Goal: Find specific page/section: Find specific page/section

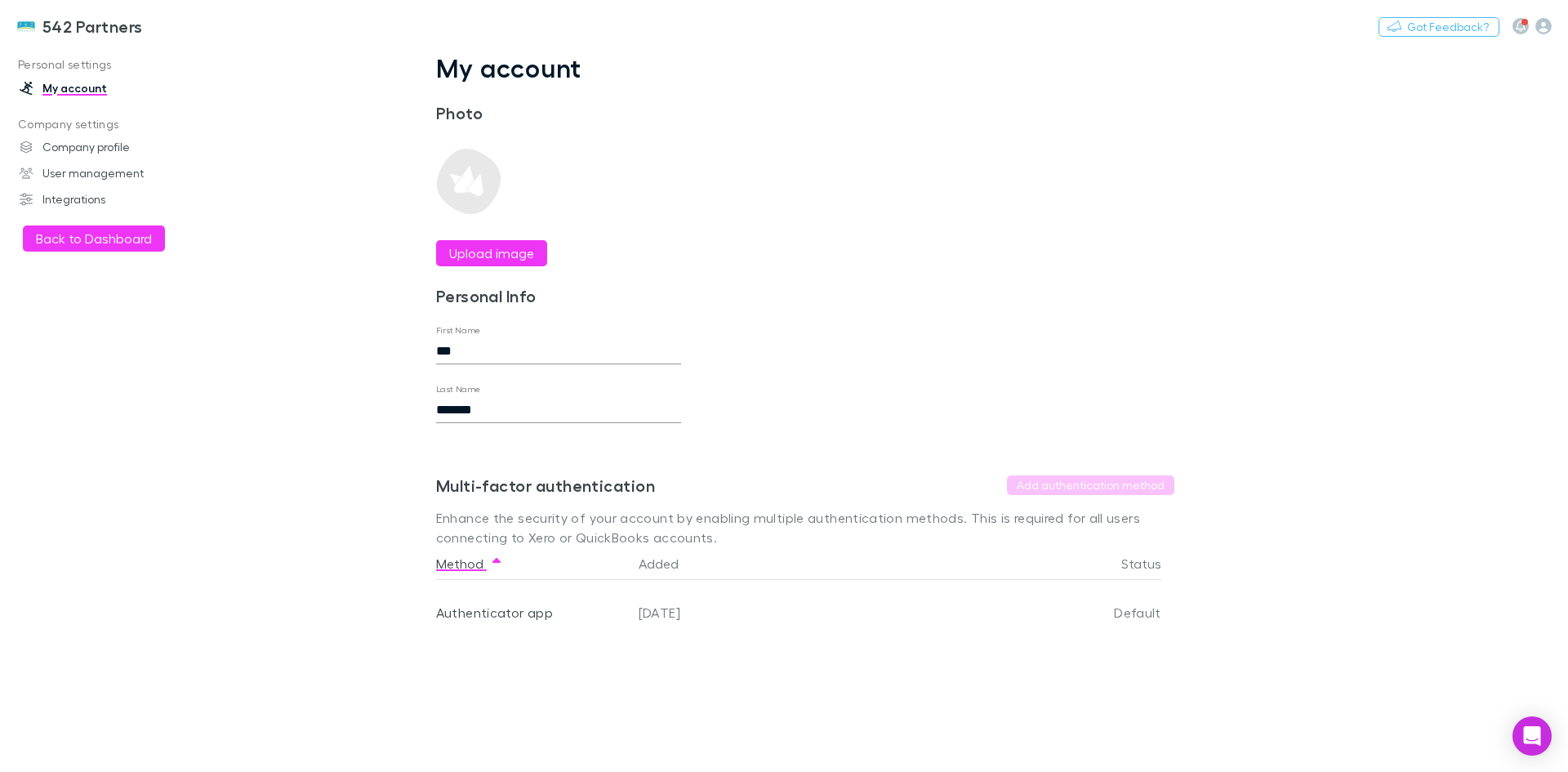
click at [84, 231] on button "Back to Dashboard" at bounding box center [94, 238] width 142 height 26
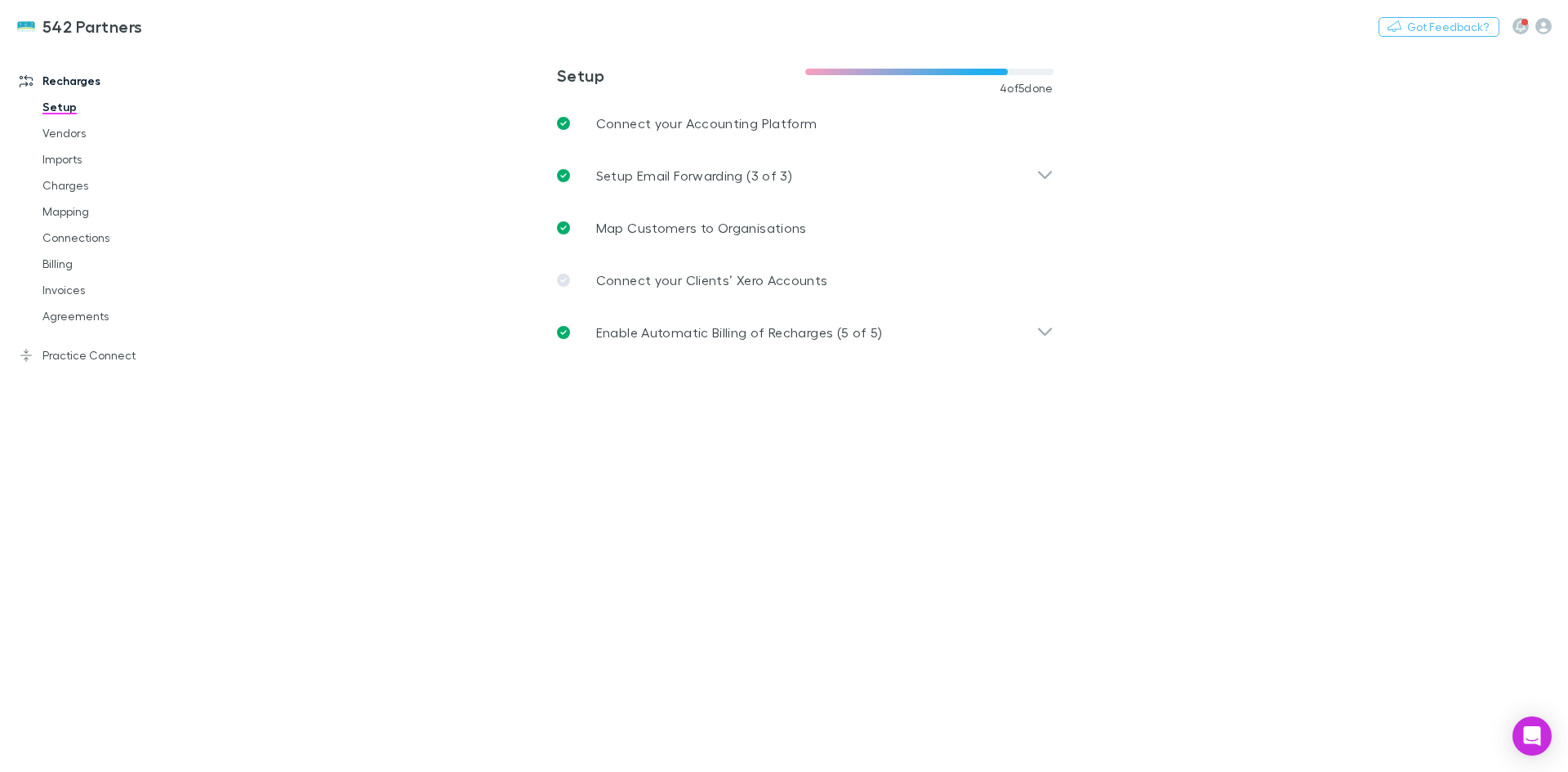
drag, startPoint x: 89, startPoint y: 317, endPoint x: 293, endPoint y: 335, distance: 204.8
click at [90, 317] on link "Agreements" at bounding box center [122, 316] width 194 height 26
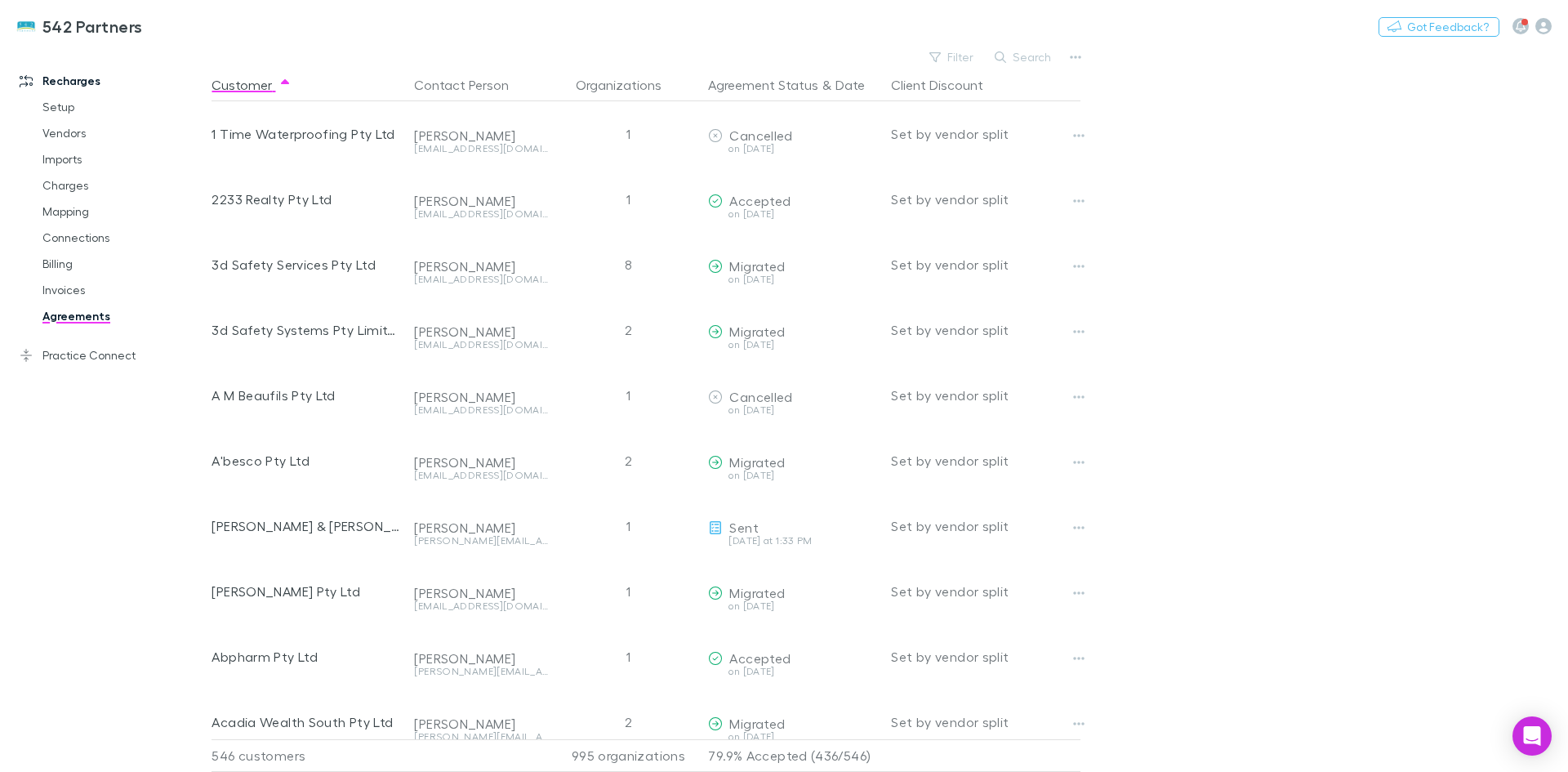
click at [1050, 55] on button "Search" at bounding box center [1023, 57] width 74 height 20
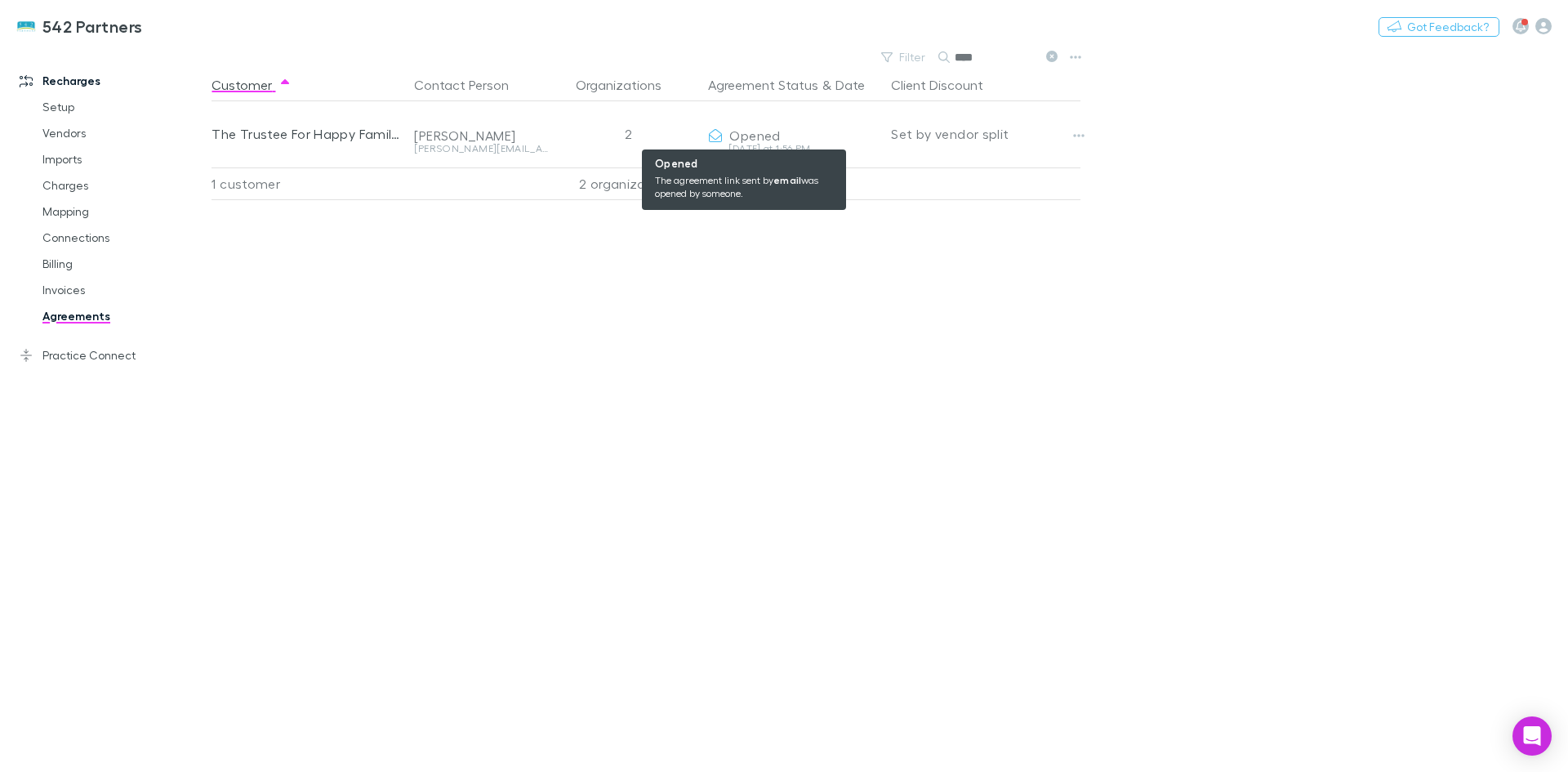
type input "****"
click at [744, 134] on span "Opened" at bounding box center [754, 135] width 51 height 16
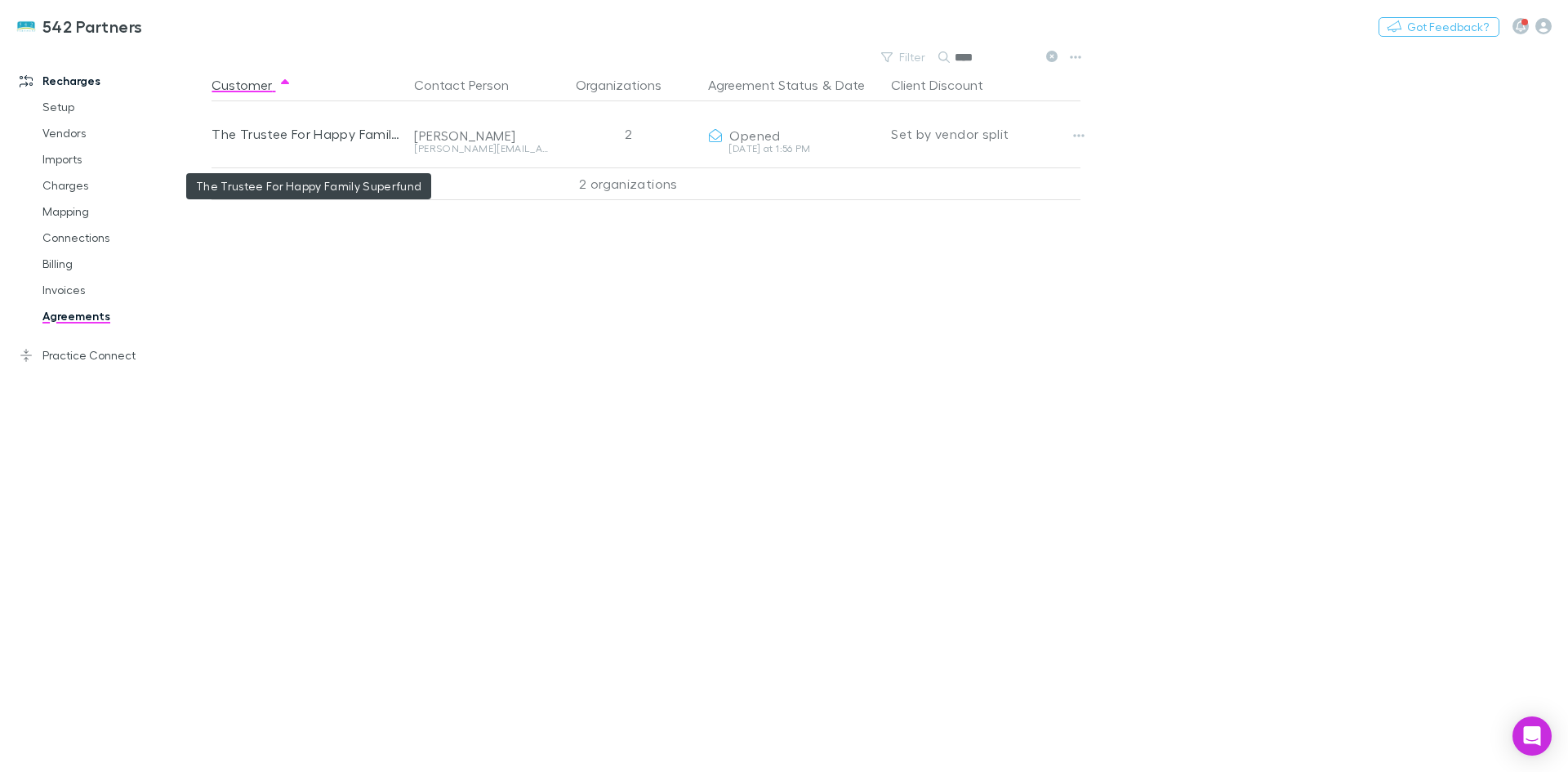
click at [295, 136] on div "The Trustee For Happy Family Superfund" at bounding box center [306, 134] width 190 height 66
click at [1084, 136] on icon "button" at bounding box center [1078, 135] width 11 height 13
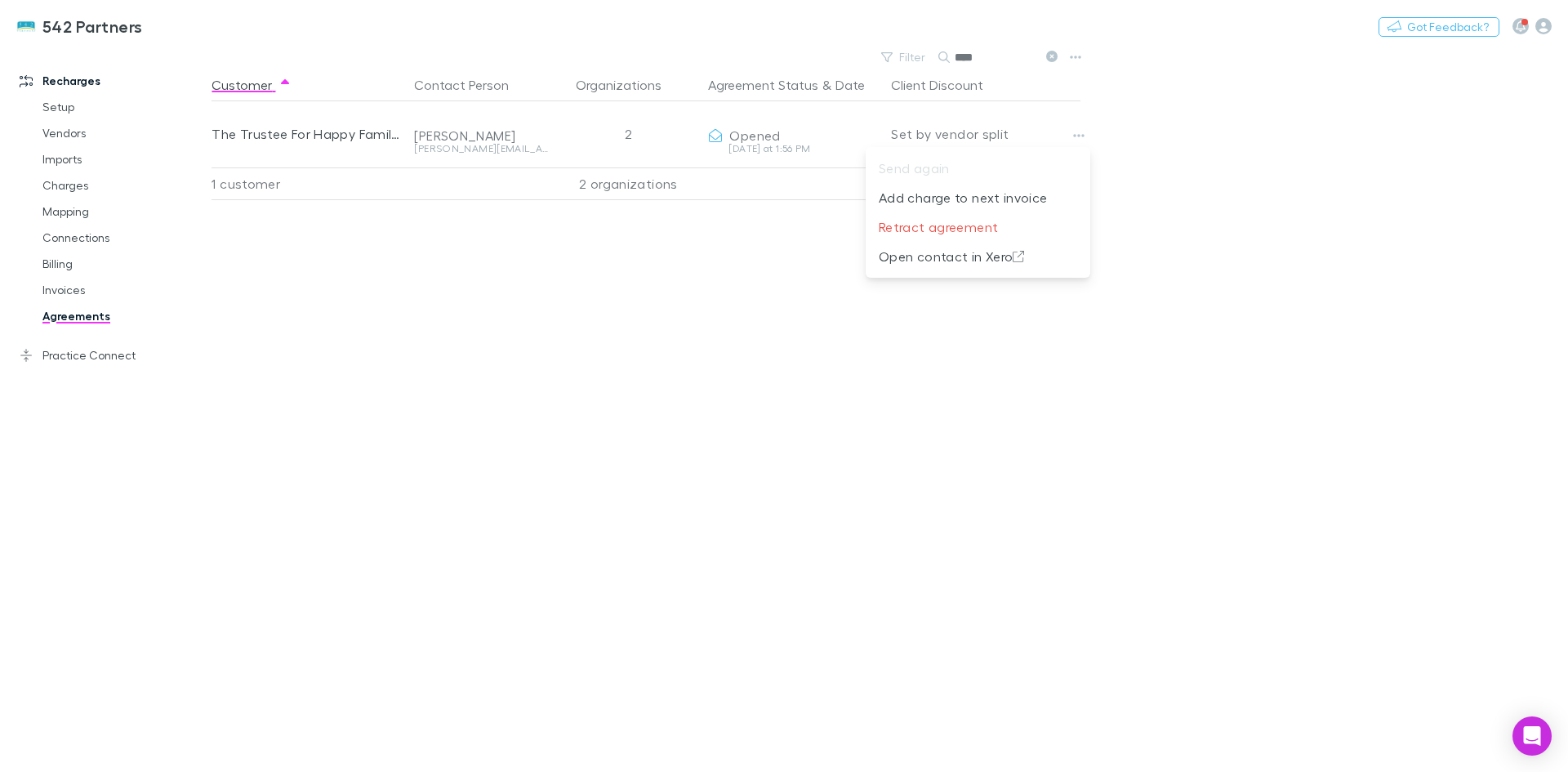
click at [309, 127] on div at bounding box center [784, 386] width 1568 height 772
click at [0, 0] on button "Copy link" at bounding box center [0, 0] width 0 height 0
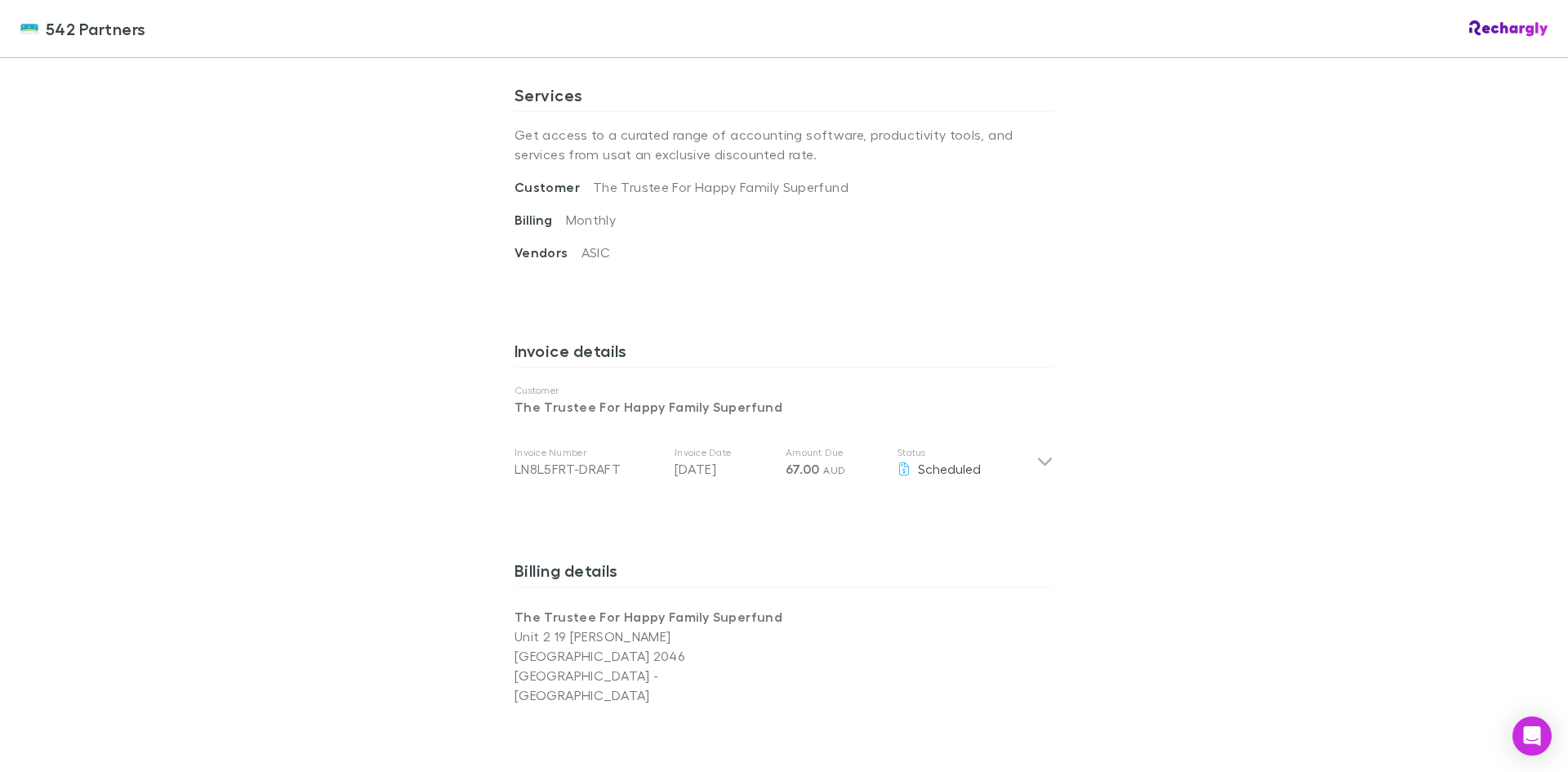
scroll to position [572, 0]
click at [1036, 458] on icon at bounding box center [1045, 461] width 17 height 20
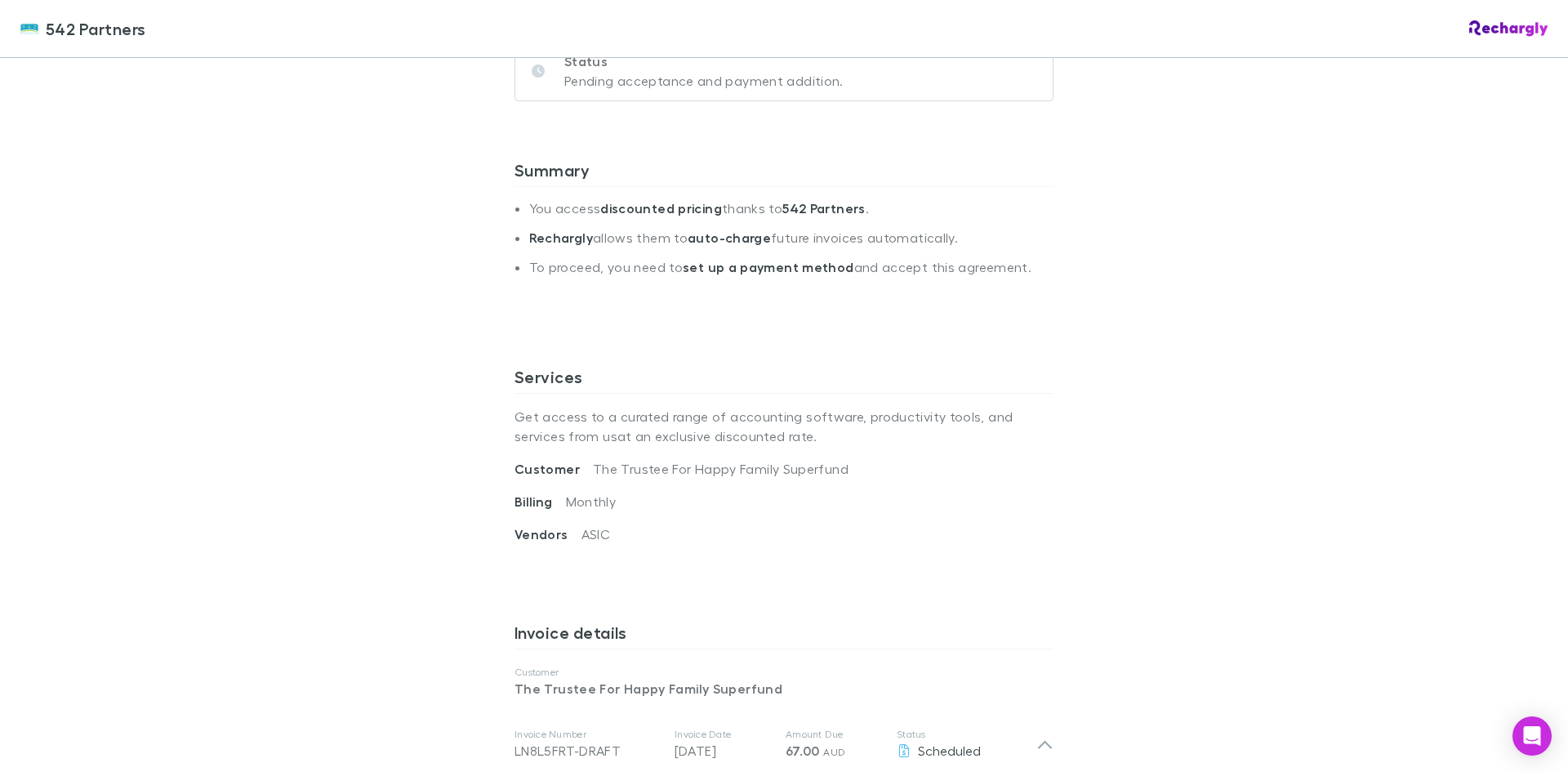
scroll to position [243, 0]
